Goal: Transaction & Acquisition: Purchase product/service

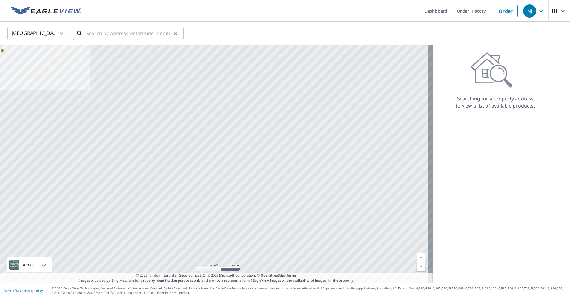
click at [142, 36] on input "text" at bounding box center [128, 33] width 85 height 17
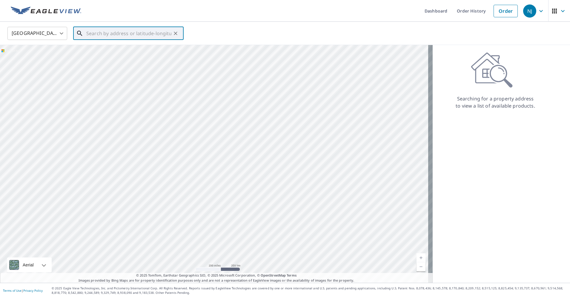
paste input "[STREET_ADDRESS][PERSON_NAME]"
click at [100, 52] on span "[STREET_ADDRESS]" at bounding box center [132, 50] width 94 height 7
type input "[STREET_ADDRESS][PERSON_NAME]"
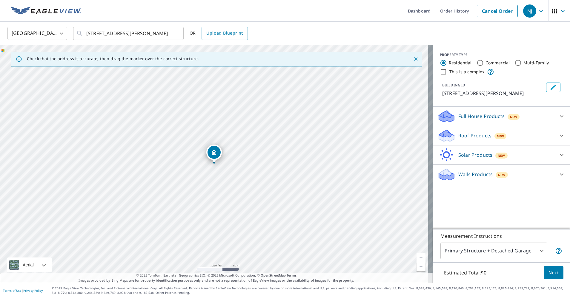
click at [470, 141] on div "Roof Products New" at bounding box center [495, 136] width 117 height 14
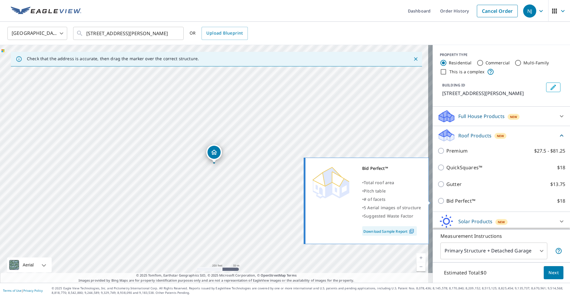
click at [446, 200] on p "Bid Perfect™" at bounding box center [460, 201] width 29 height 7
click at [444, 200] on input "Bid Perfect™ $18" at bounding box center [441, 201] width 9 height 7
checkbox input "true"
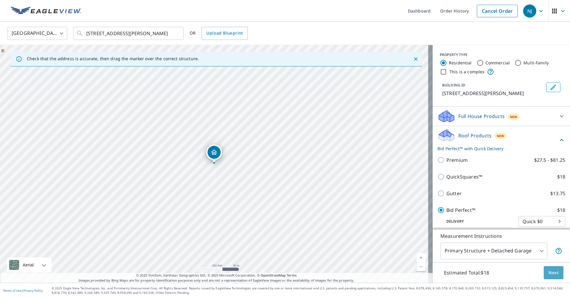
click at [551, 272] on span "Next" at bounding box center [553, 272] width 10 height 7
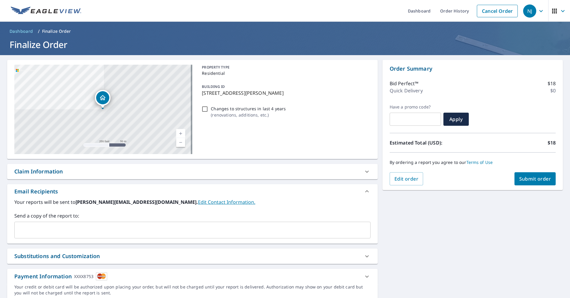
click at [531, 176] on span "Submit order" at bounding box center [535, 179] width 32 height 7
